Goal: Navigation & Orientation: Find specific page/section

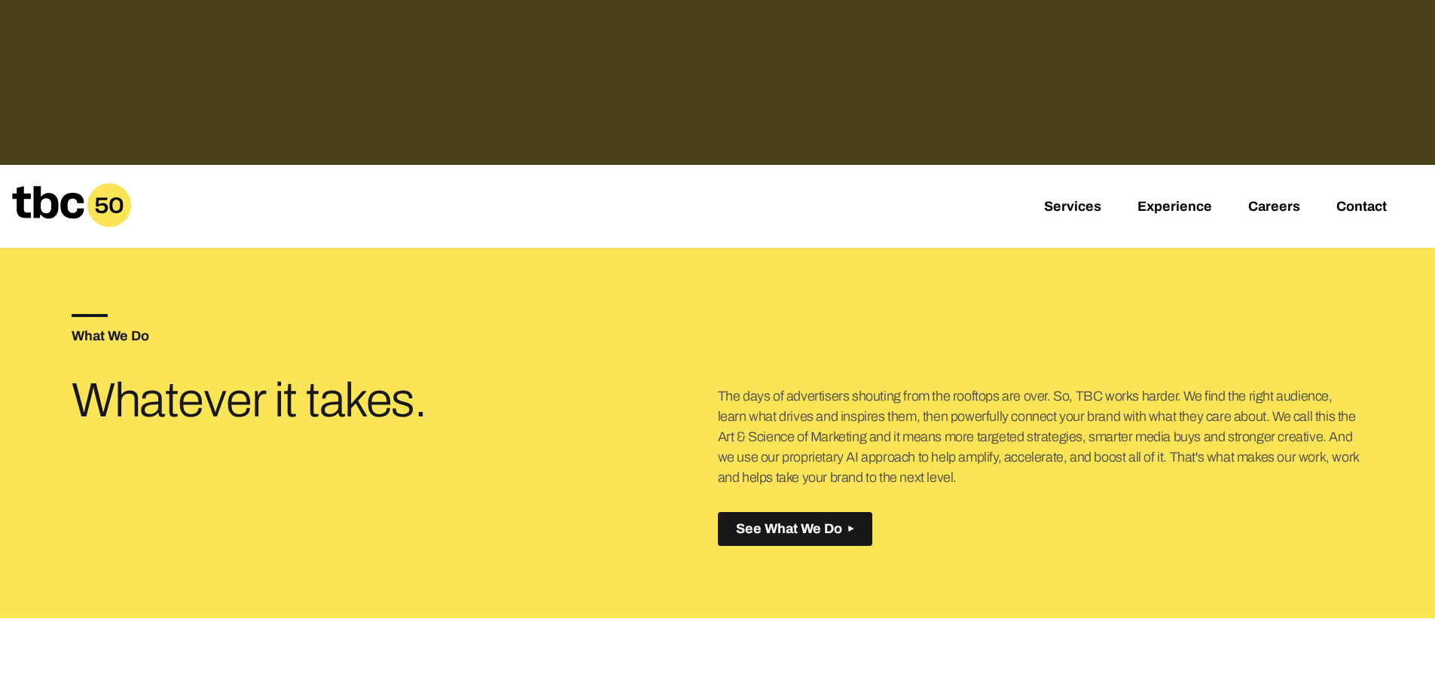
scroll to position [452, 0]
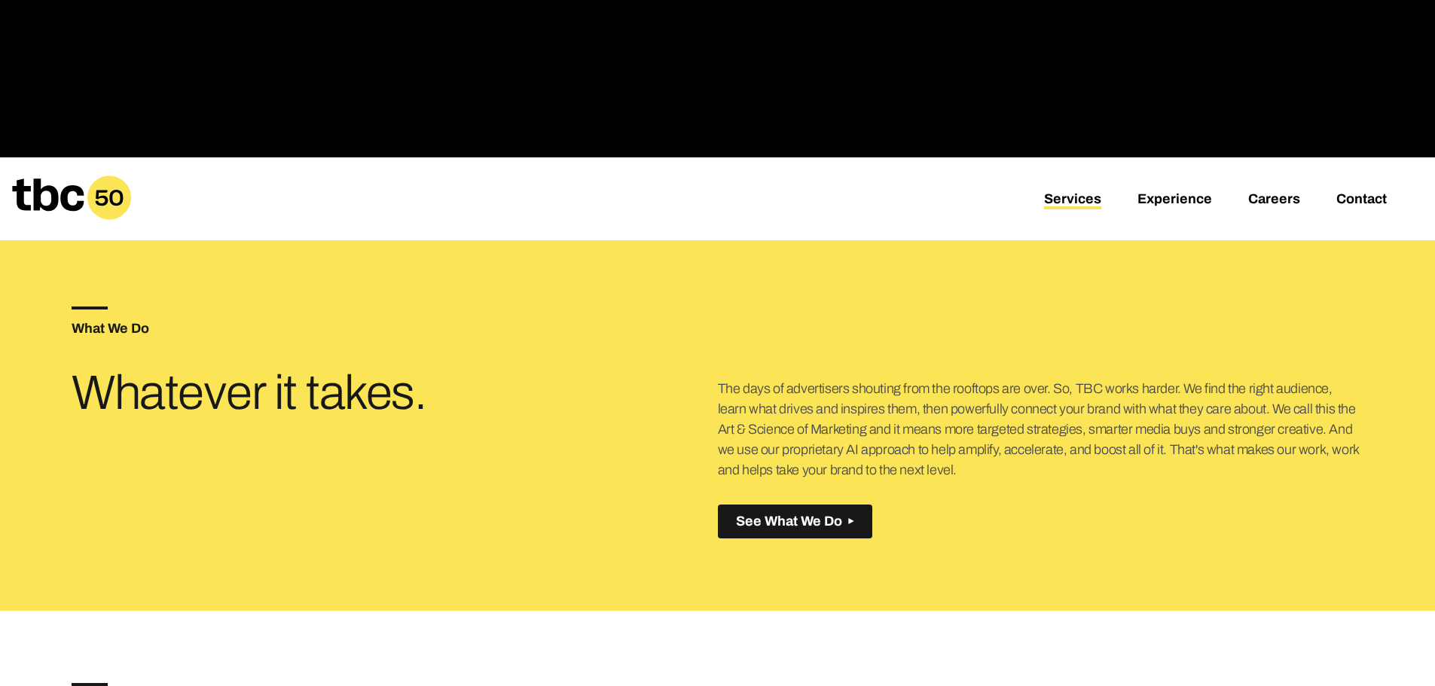
click at [1077, 202] on link "Services" at bounding box center [1072, 200] width 57 height 18
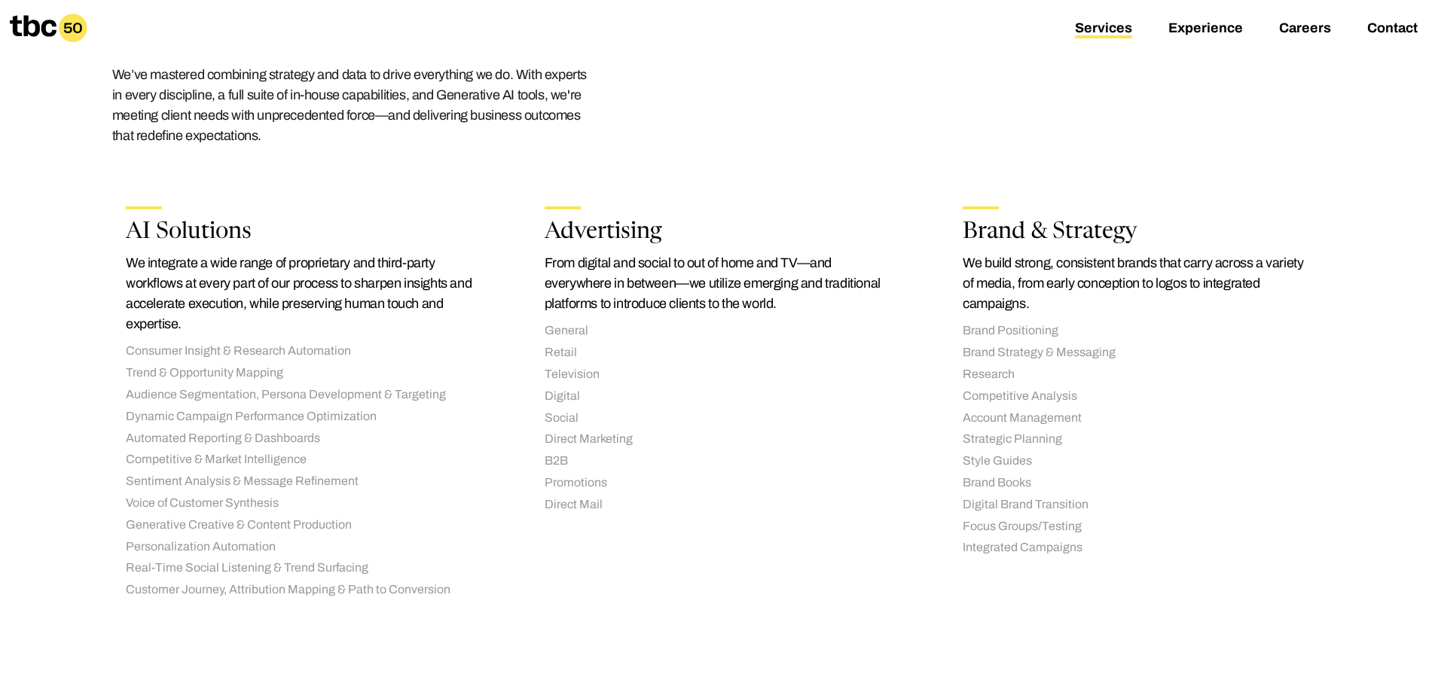
scroll to position [201, 0]
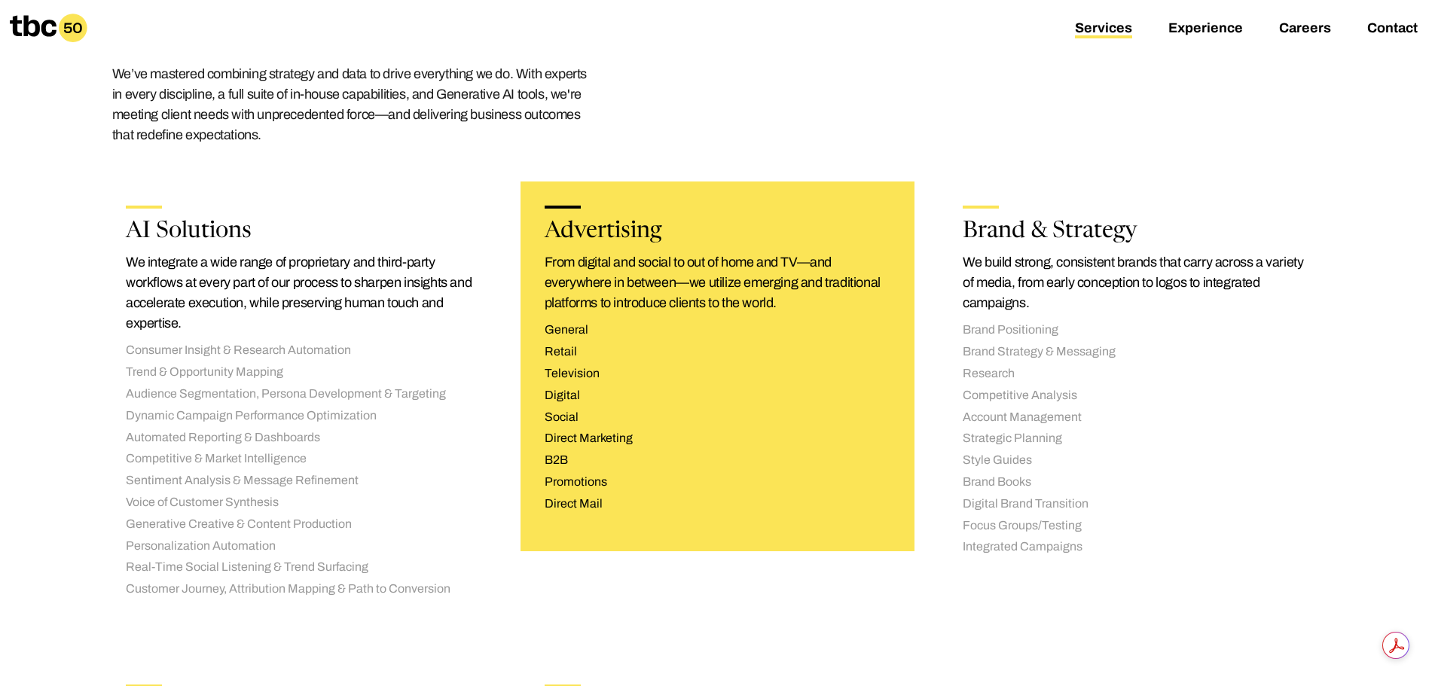
click at [615, 441] on li "Direct Marketing" at bounding box center [718, 439] width 347 height 16
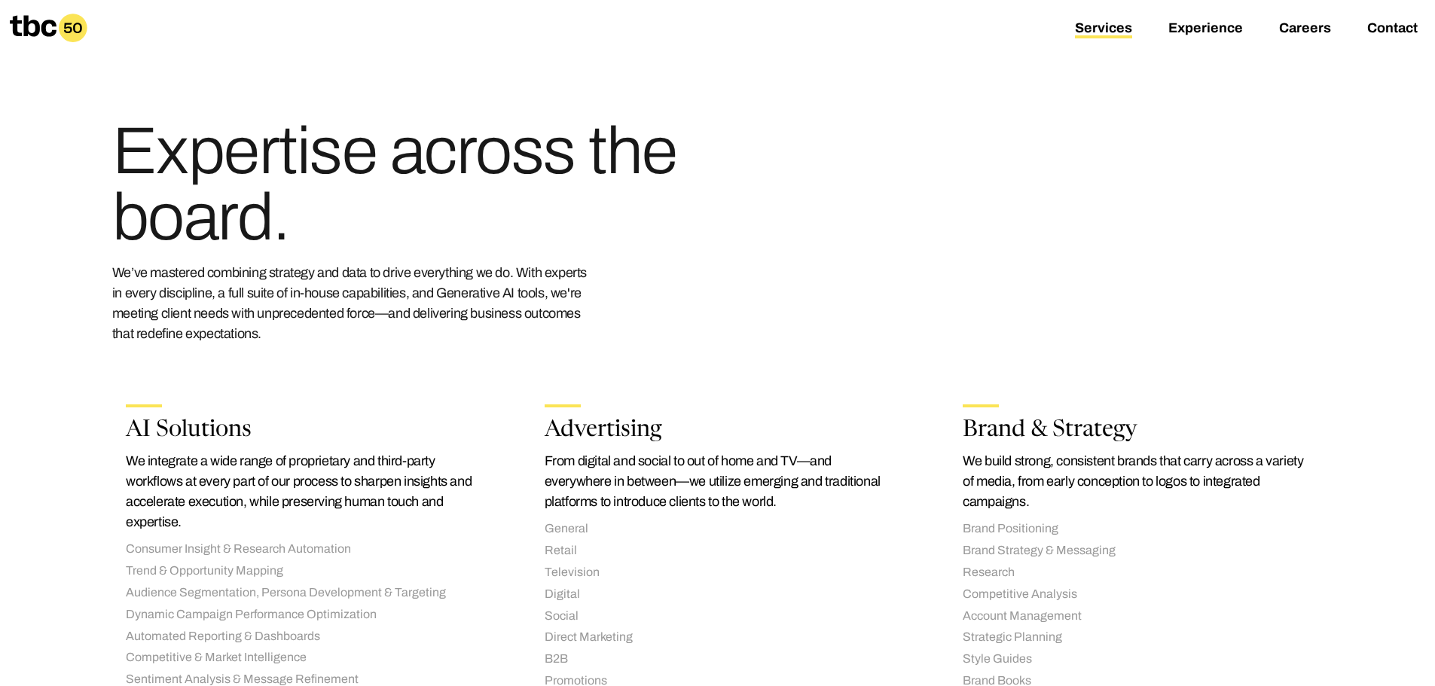
scroll to position [0, 0]
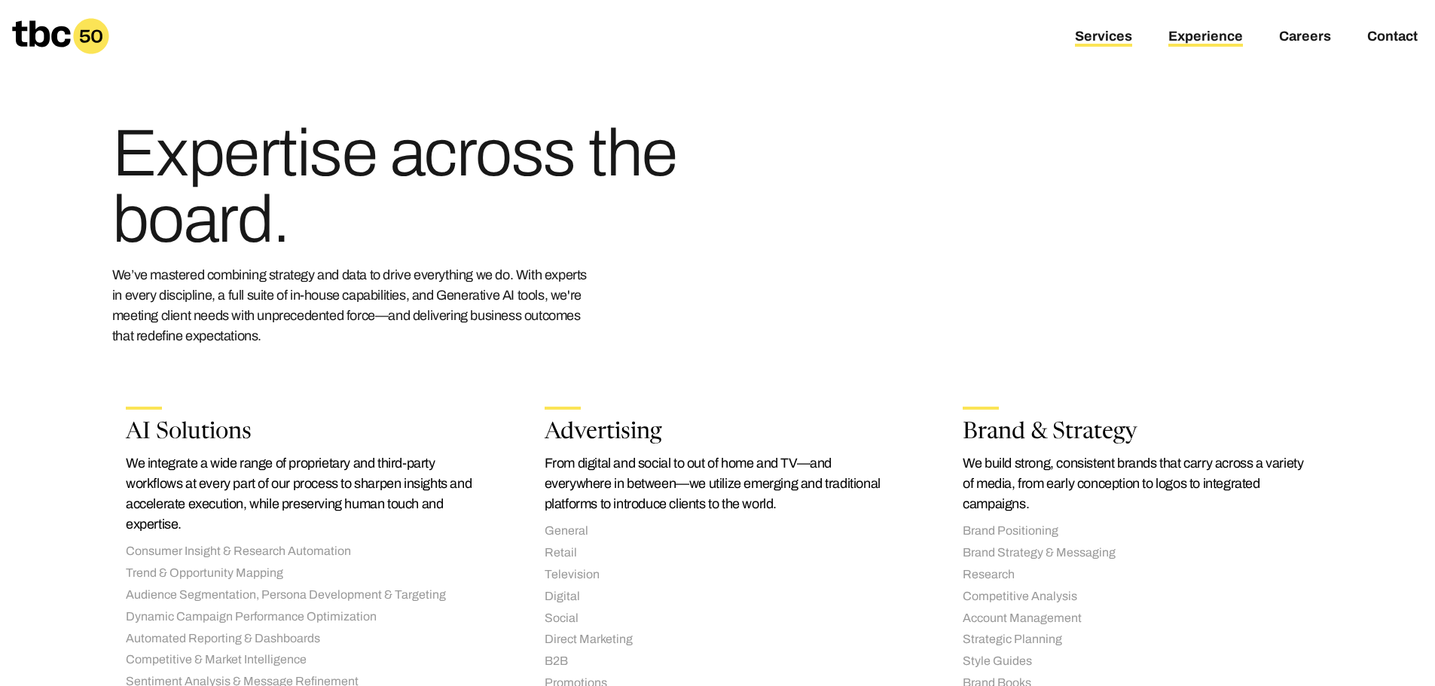
click at [1217, 37] on link "Experience" at bounding box center [1205, 38] width 75 height 18
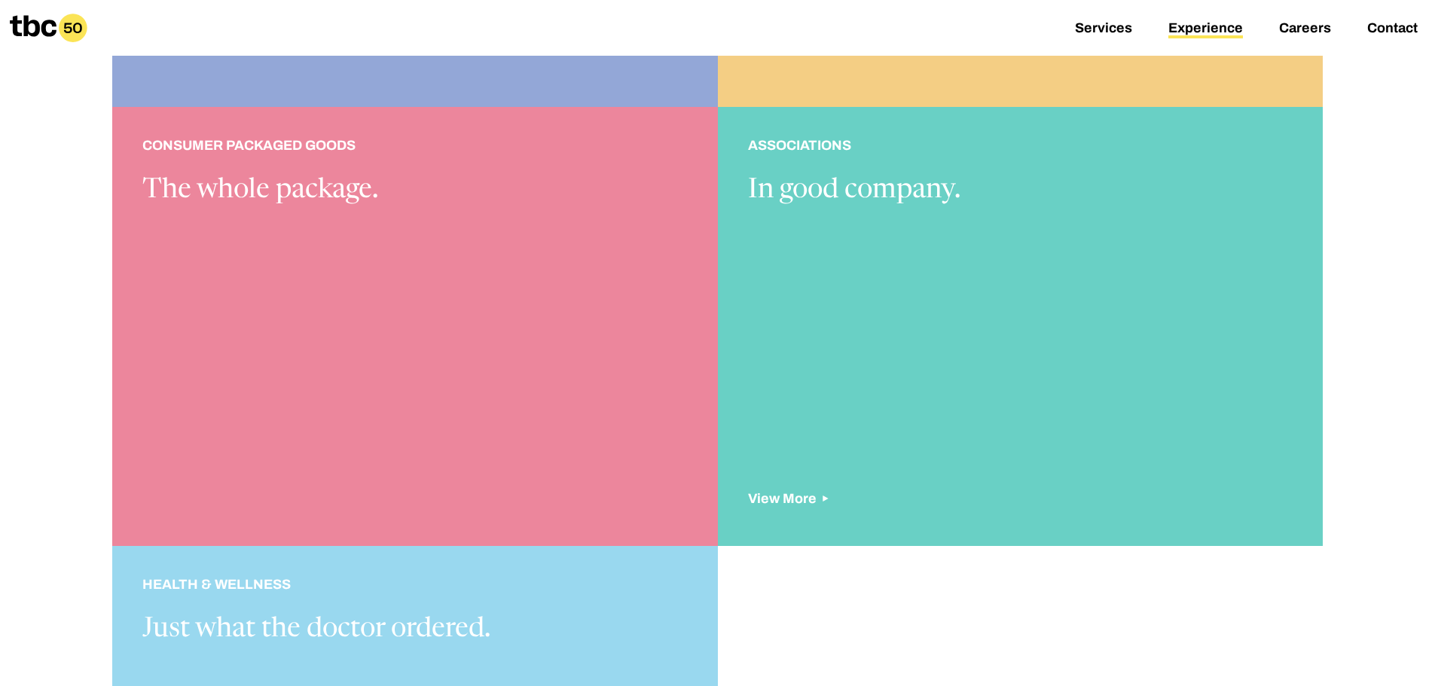
scroll to position [1657, 0]
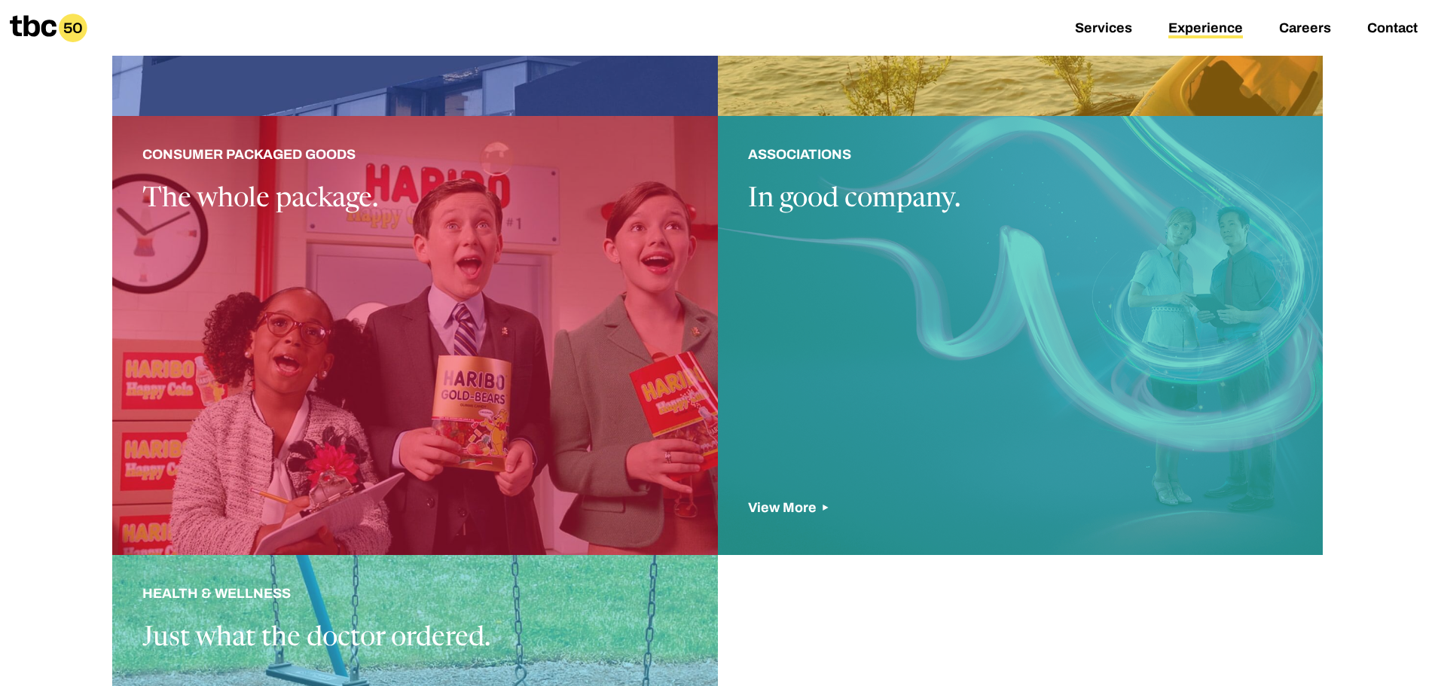
click at [1025, 218] on div at bounding box center [1021, 335] width 606 height 439
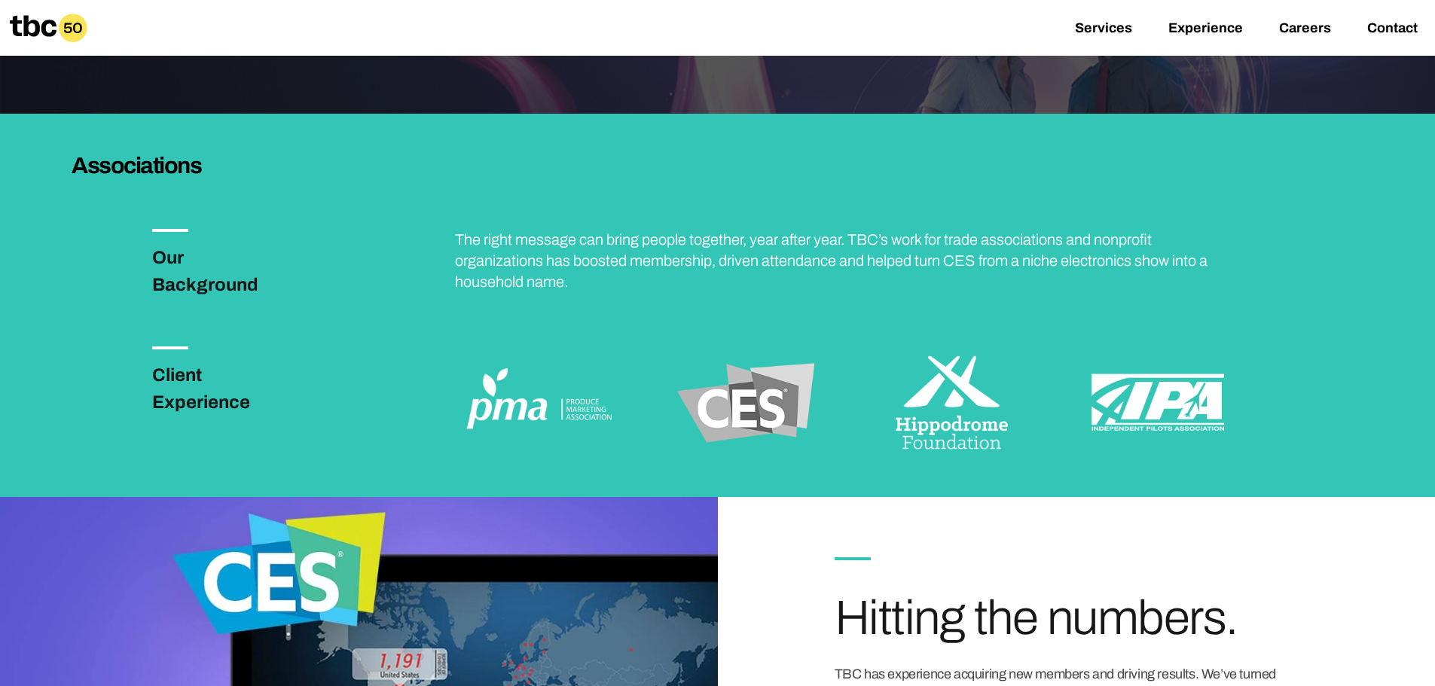
scroll to position [301, 0]
